Goal: Navigation & Orientation: Find specific page/section

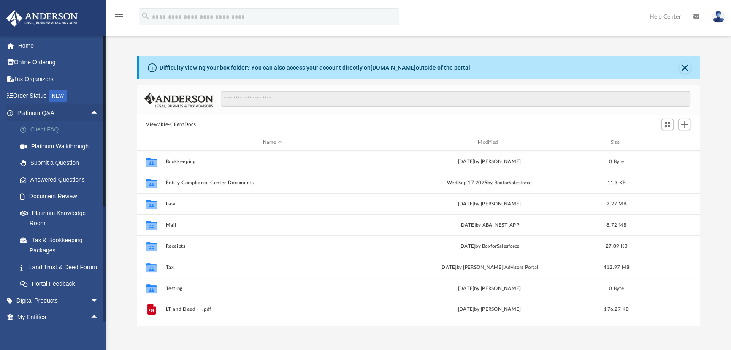
scroll to position [186, 557]
click at [35, 110] on link "Platinum Q&A arrow_drop_up" at bounding box center [59, 112] width 106 height 17
click at [90, 109] on span "arrow_drop_up" at bounding box center [98, 112] width 17 height 17
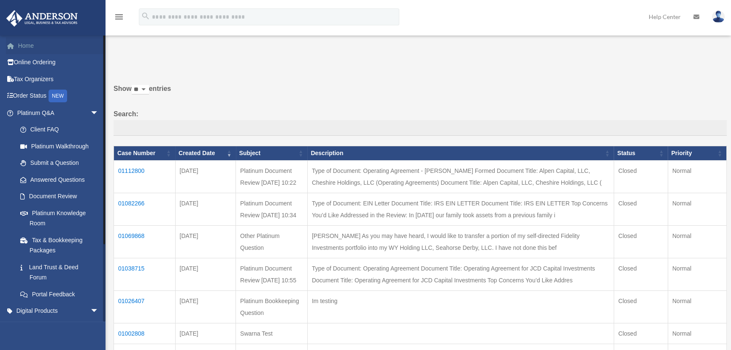
click at [33, 42] on link "Home" at bounding box center [59, 45] width 106 height 17
